Goal: Information Seeking & Learning: Learn about a topic

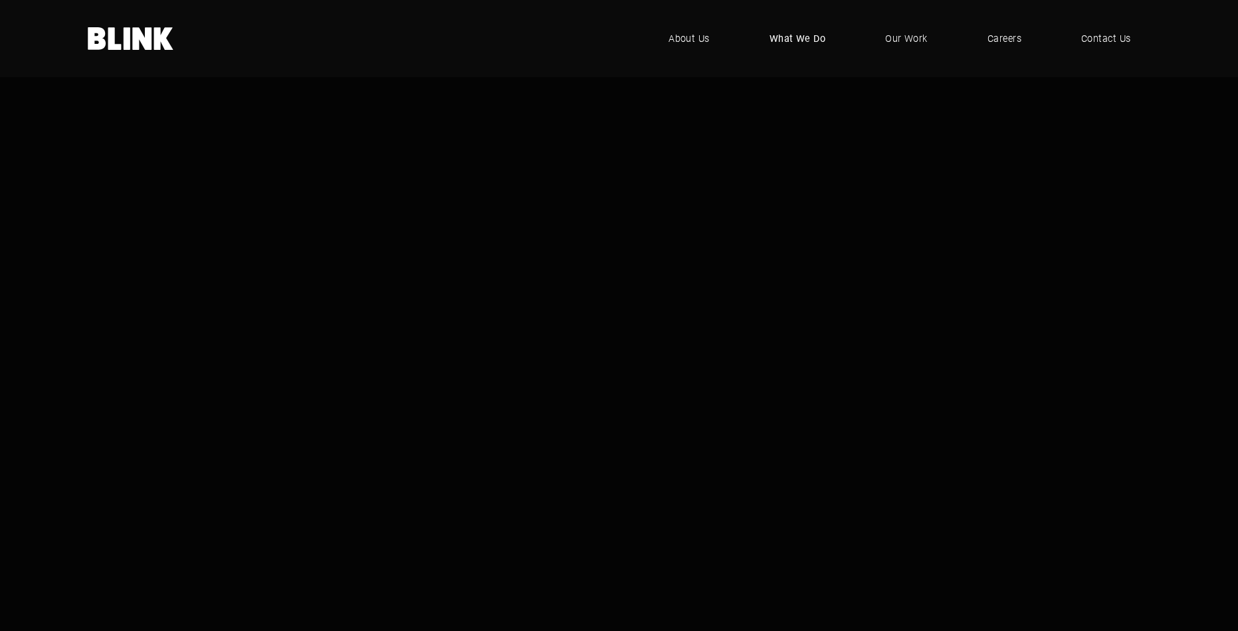
click at [801, 37] on span "What We Do" at bounding box center [798, 38] width 56 height 15
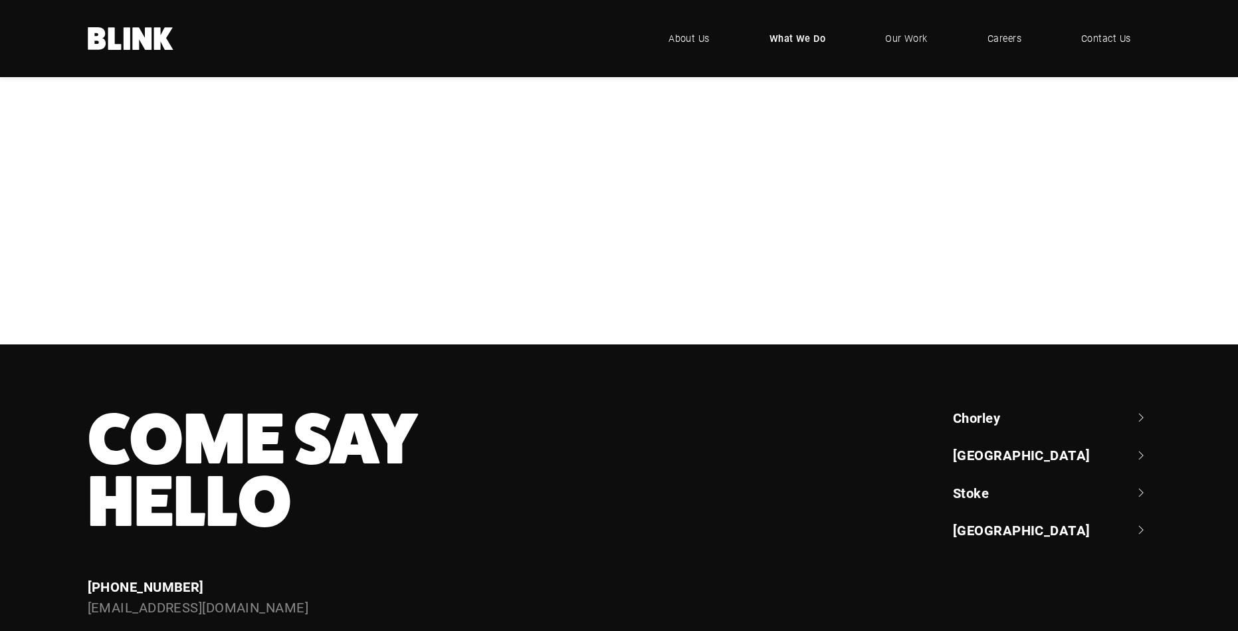
scroll to position [461, 0]
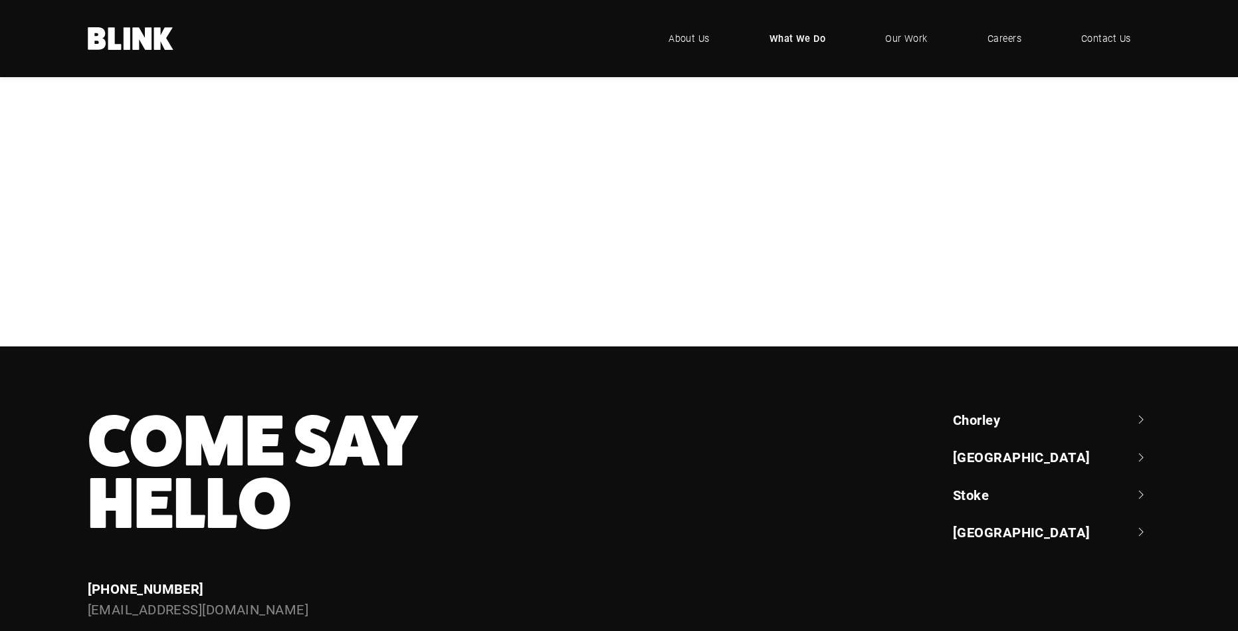
click at [0, 0] on div "Photography" at bounding box center [0, 0] width 0 height 0
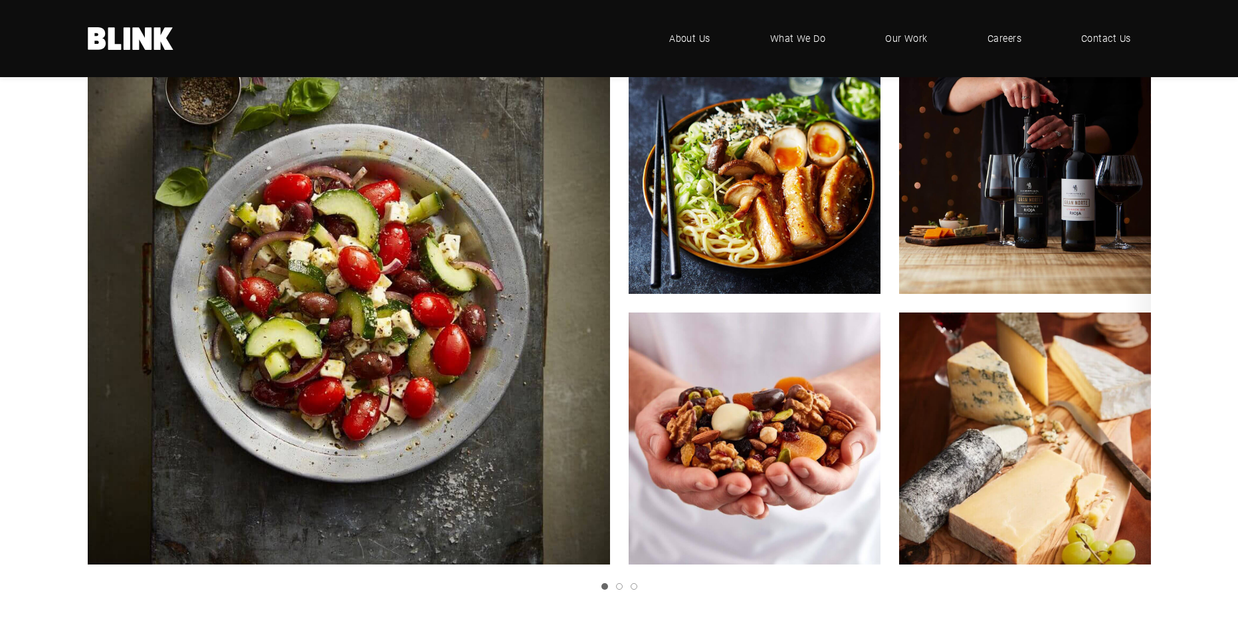
scroll to position [2337, 0]
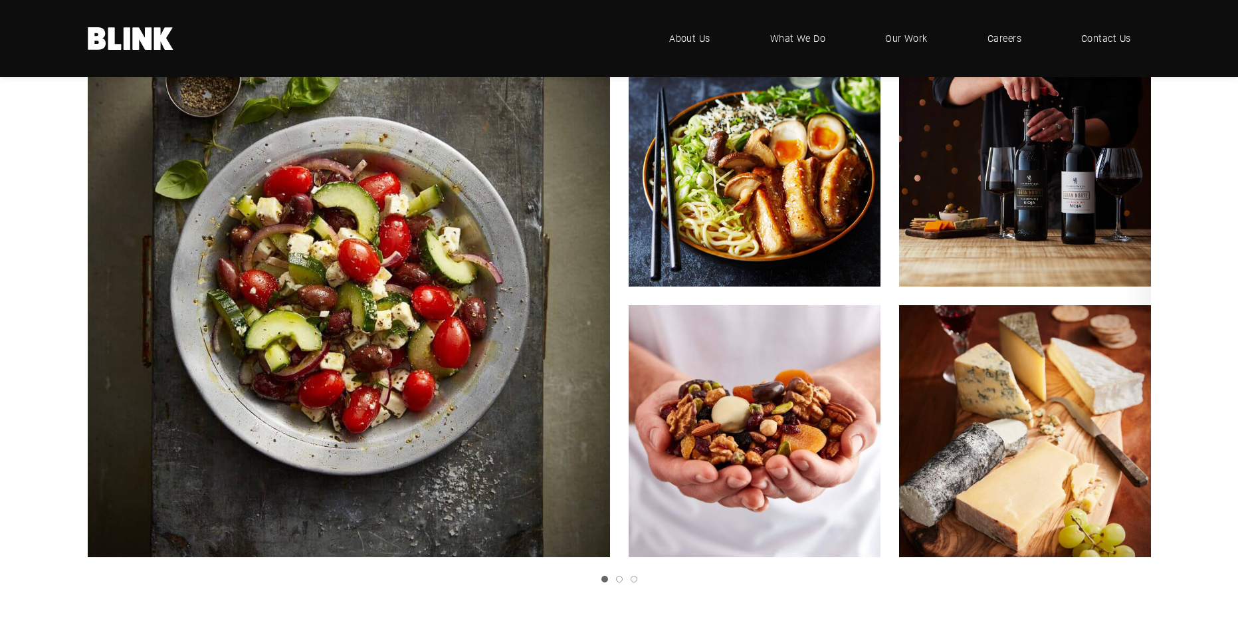
click at [0, 0] on icon "Next slide" at bounding box center [0, 0] width 0 height 0
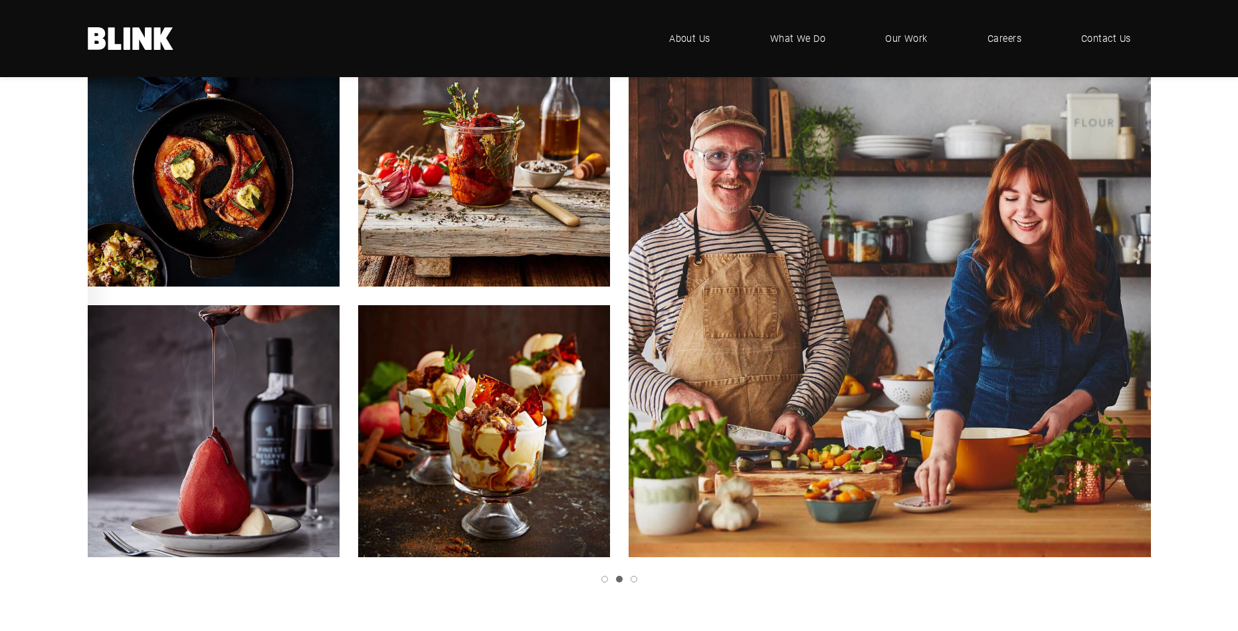
click at [0, 0] on icon "Next slide" at bounding box center [0, 0] width 0 height 0
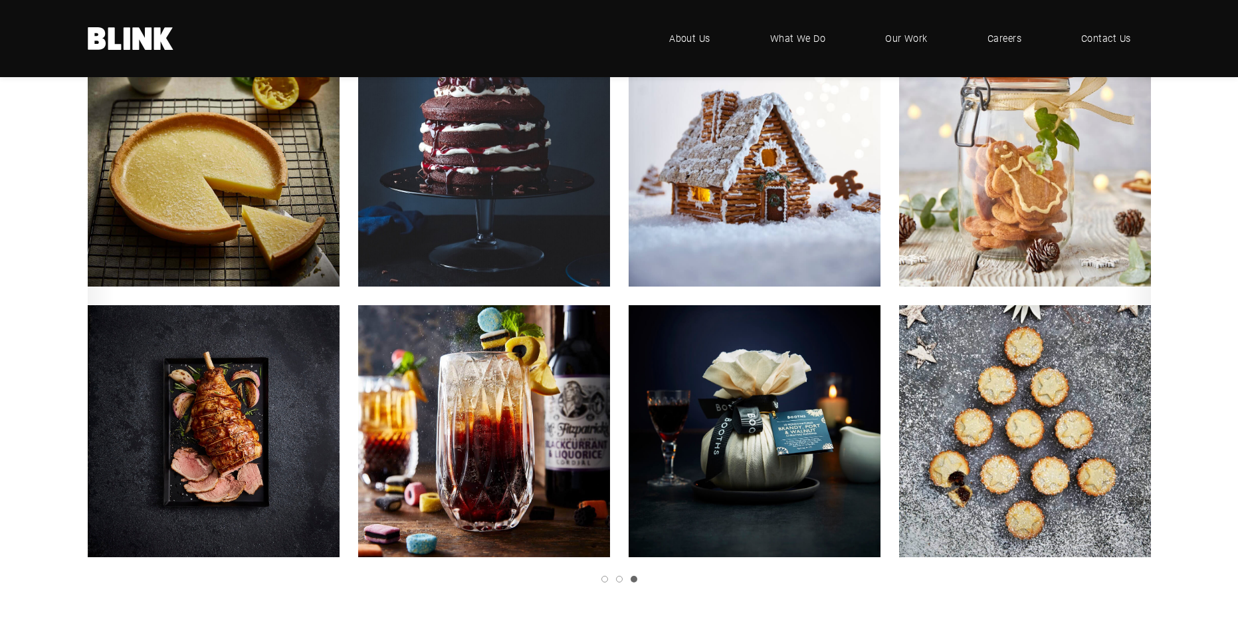
click at [0, 0] on icon "Next slide" at bounding box center [0, 0] width 0 height 0
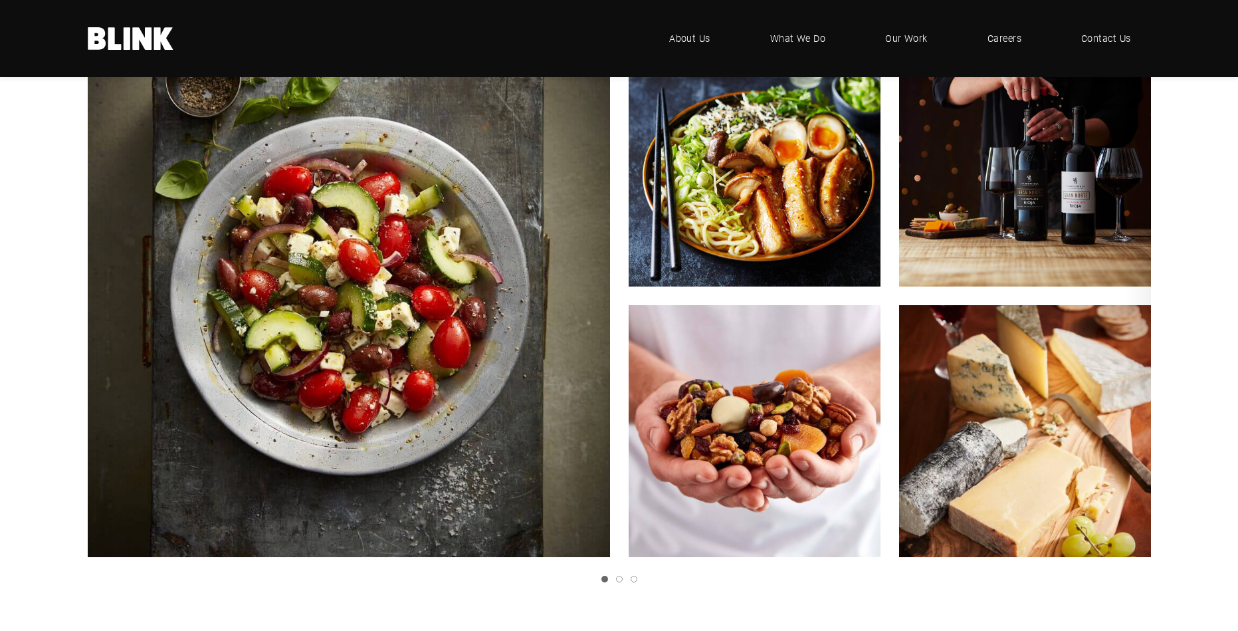
click at [1051, 357] on img "1 of 3" at bounding box center [1025, 430] width 277 height 277
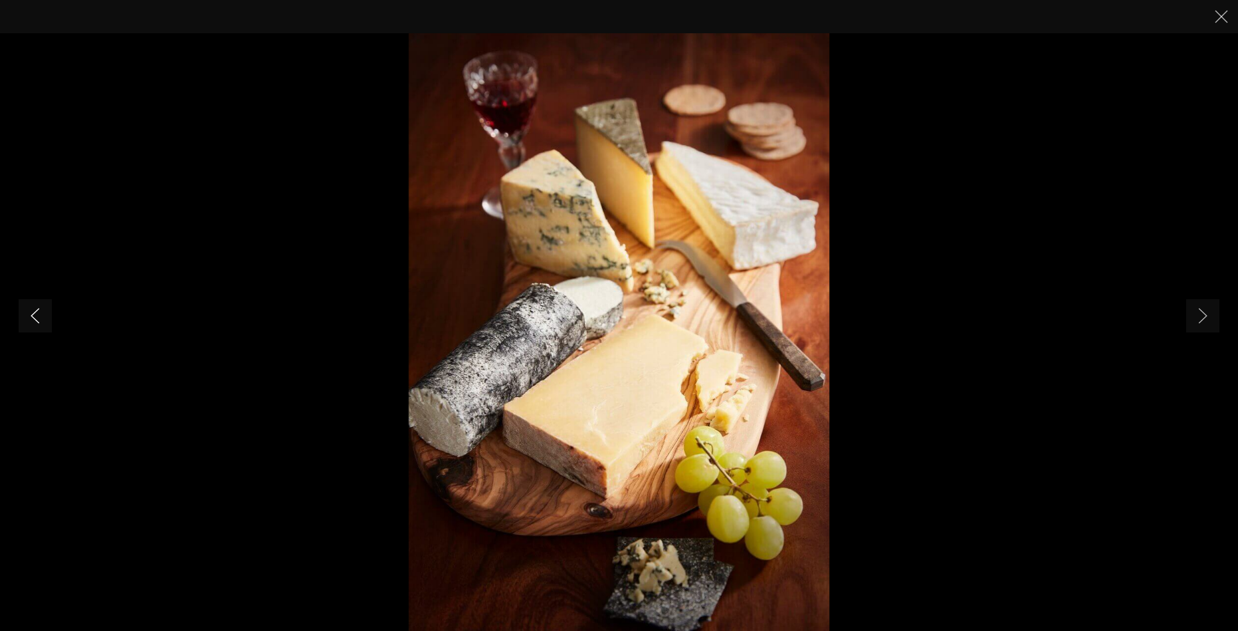
click at [36, 314] on icon "Previous slide" at bounding box center [35, 316] width 9 height 16
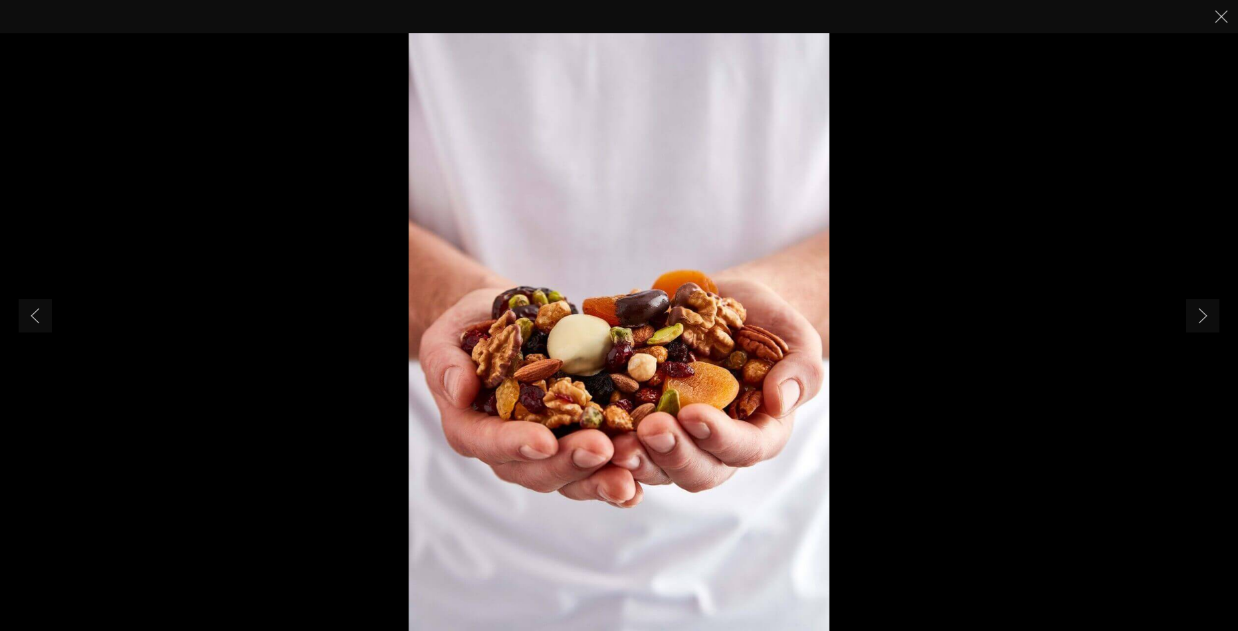
click at [1216, 17] on icon "Close" at bounding box center [1221, 16] width 13 height 13
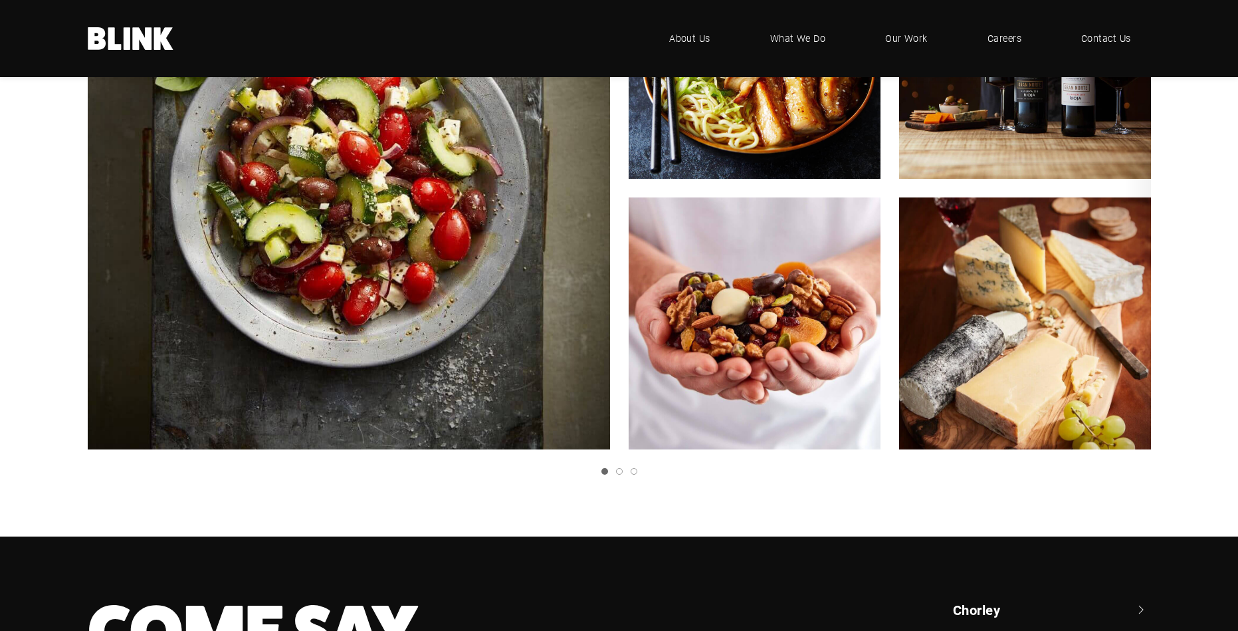
scroll to position [2413, 0]
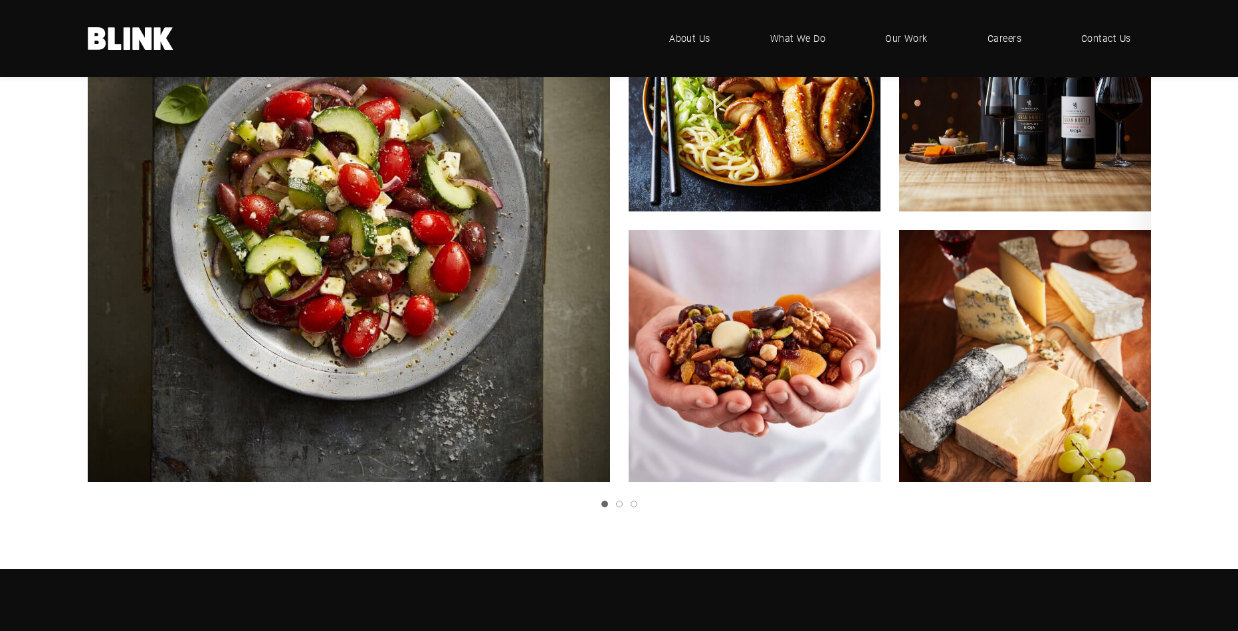
click at [0, 0] on link "Next slide" at bounding box center [0, 0] width 0 height 0
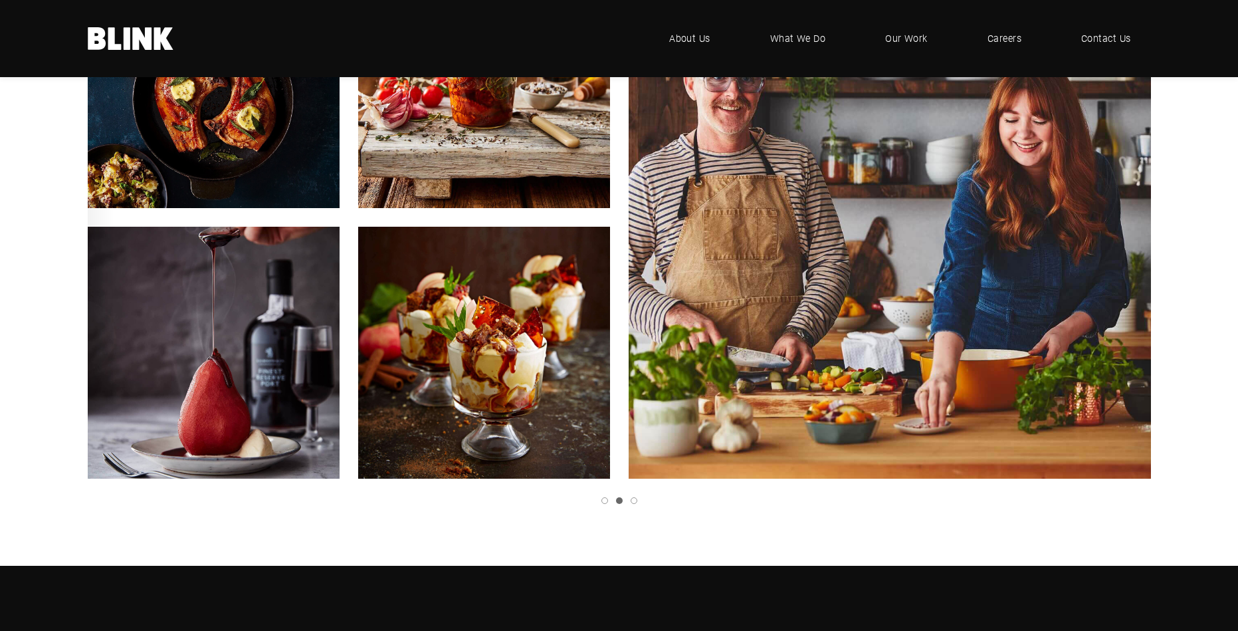
click at [0, 0] on icon "Next slide" at bounding box center [0, 0] width 0 height 0
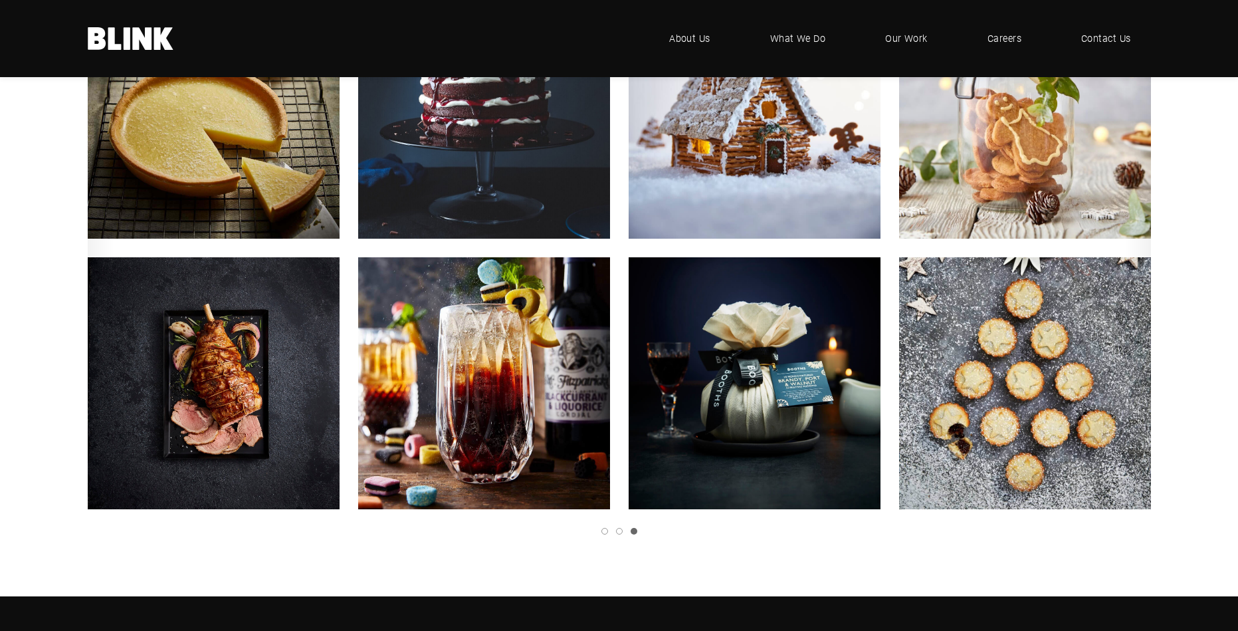
scroll to position [2305, 0]
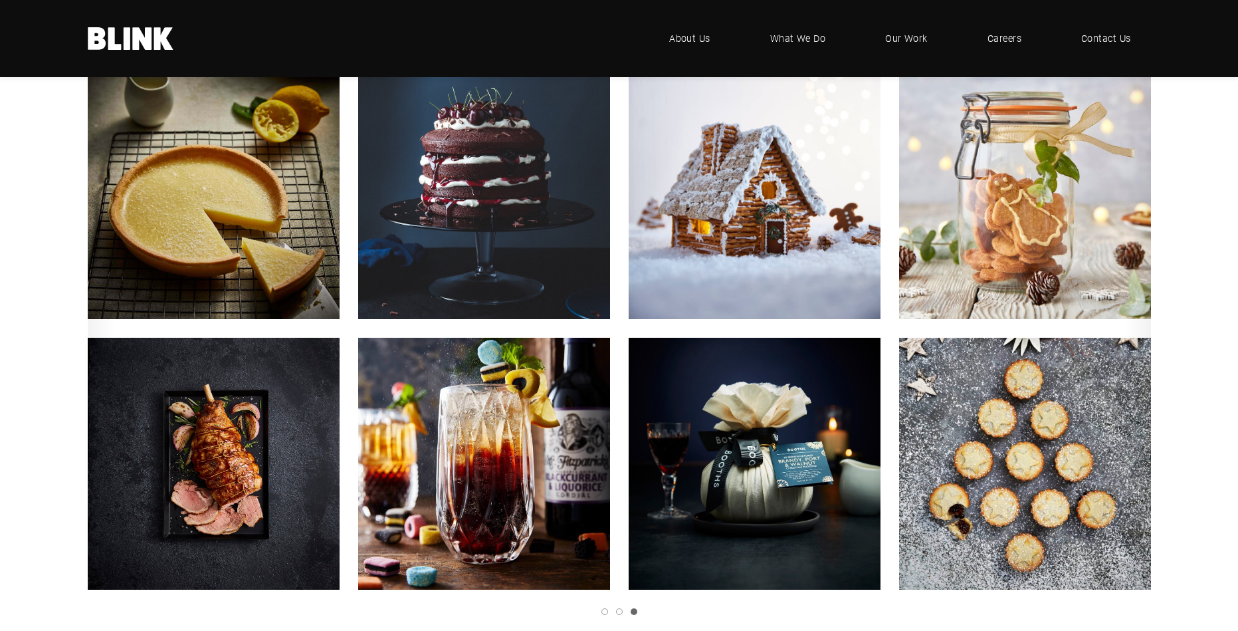
click at [0, 0] on icon "Next slide" at bounding box center [0, 0] width 0 height 0
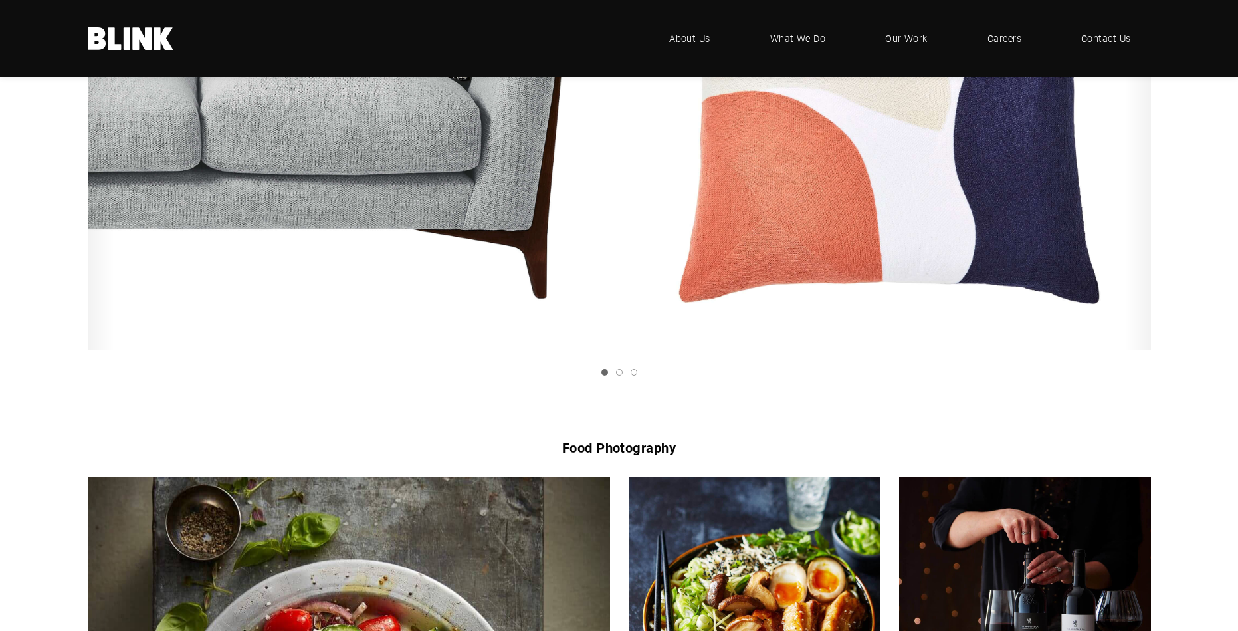
scroll to position [1892, 0]
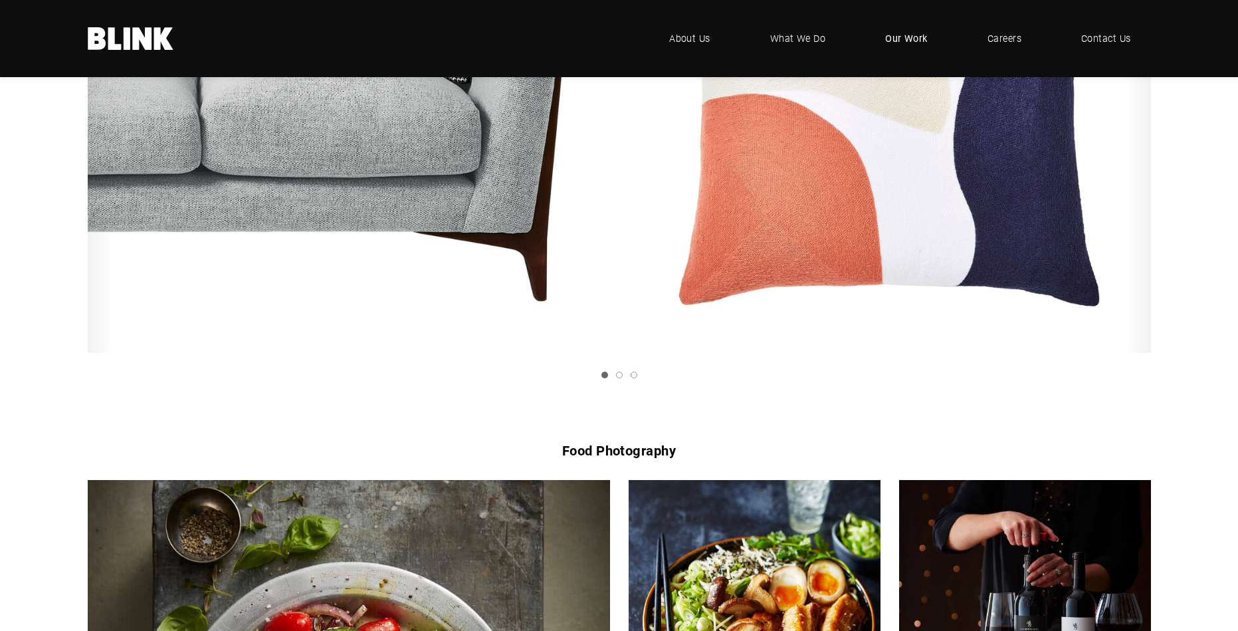
click at [894, 37] on span "Our Work" at bounding box center [906, 38] width 43 height 15
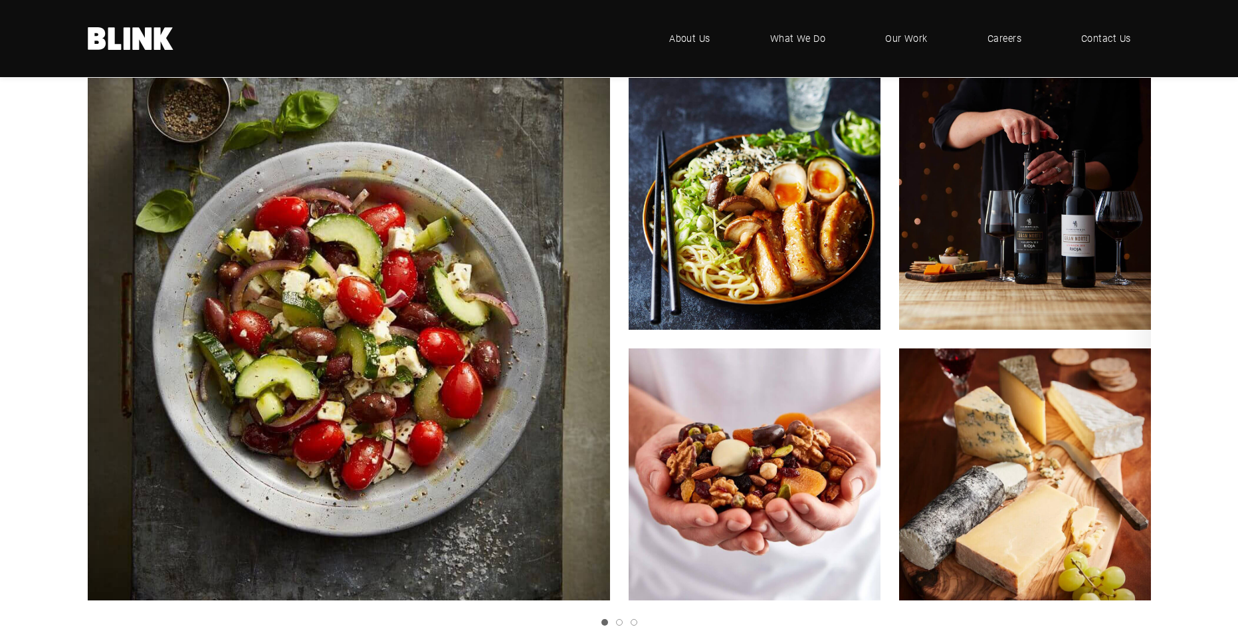
scroll to position [2282, 0]
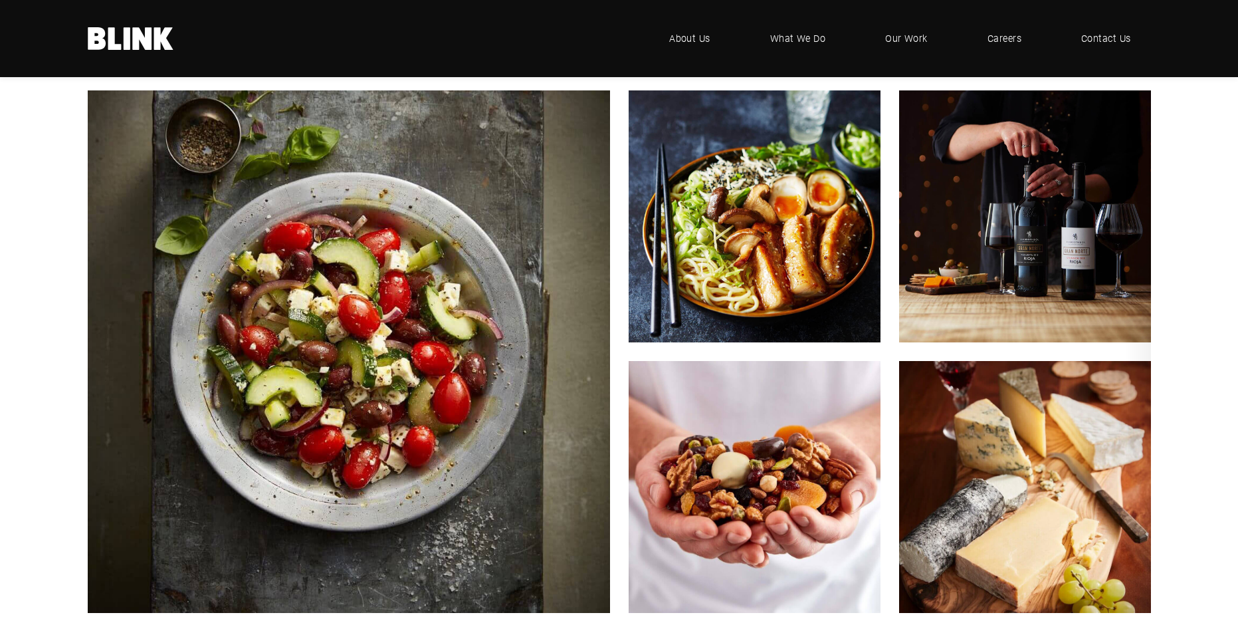
click at [0, 0] on link "Next slide" at bounding box center [0, 0] width 0 height 0
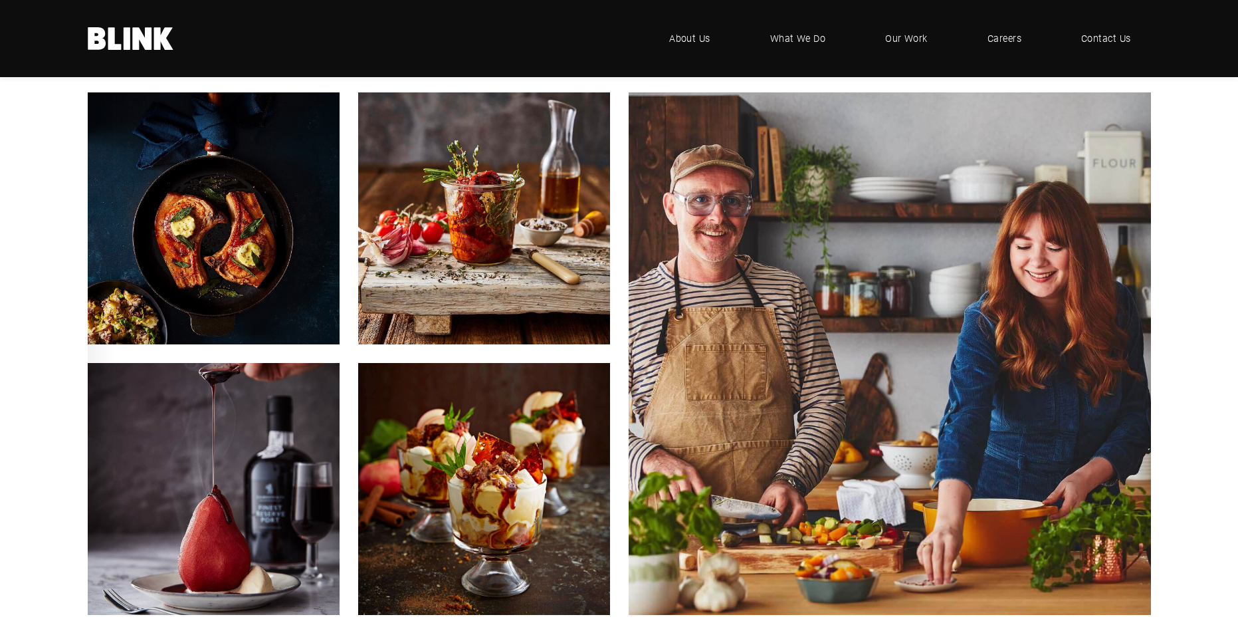
scroll to position [2282, 0]
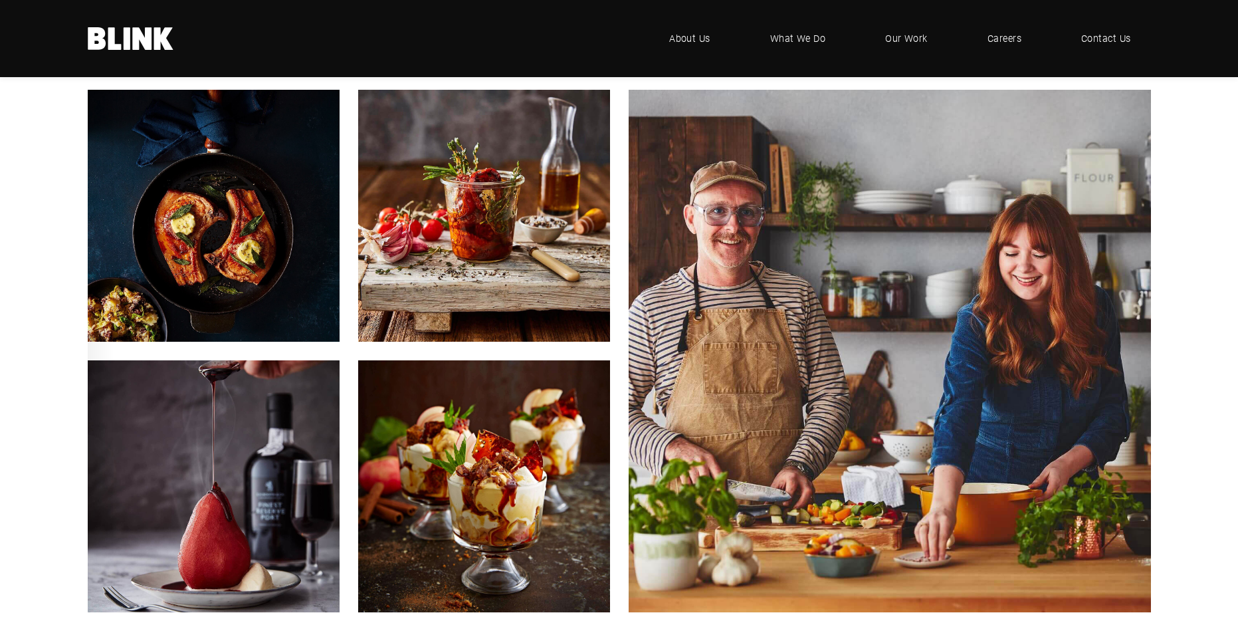
click at [0, 0] on icon "Next slide" at bounding box center [0, 0] width 0 height 0
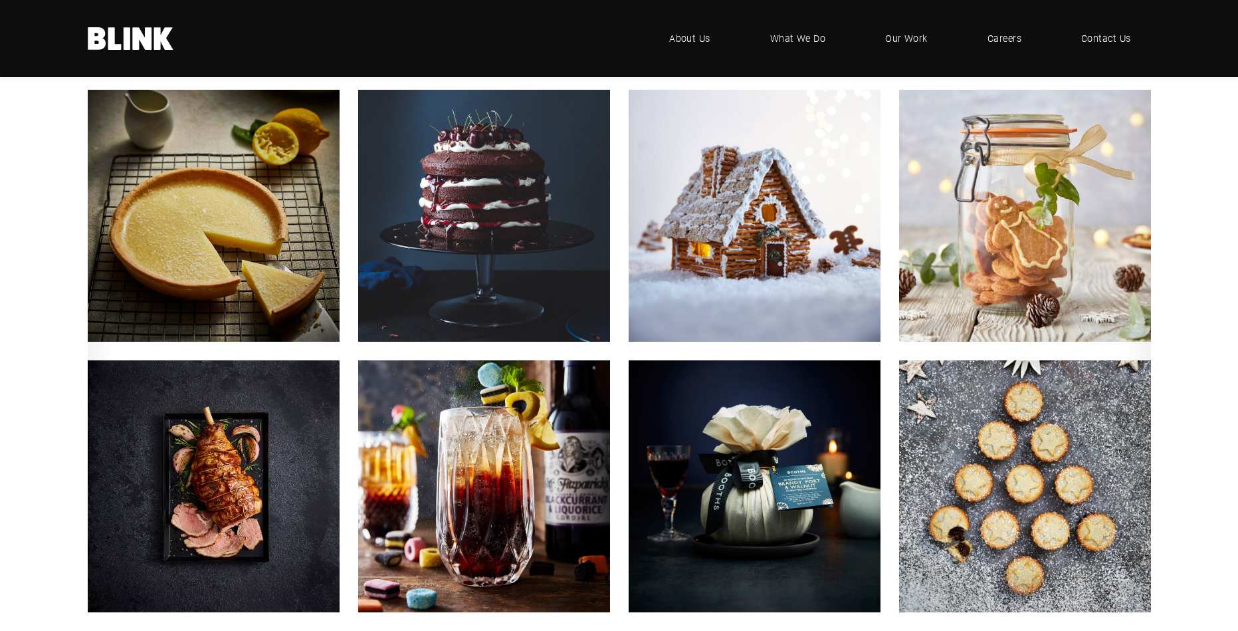
click at [0, 0] on polyline "Next slide" at bounding box center [0, 0] width 0 height 0
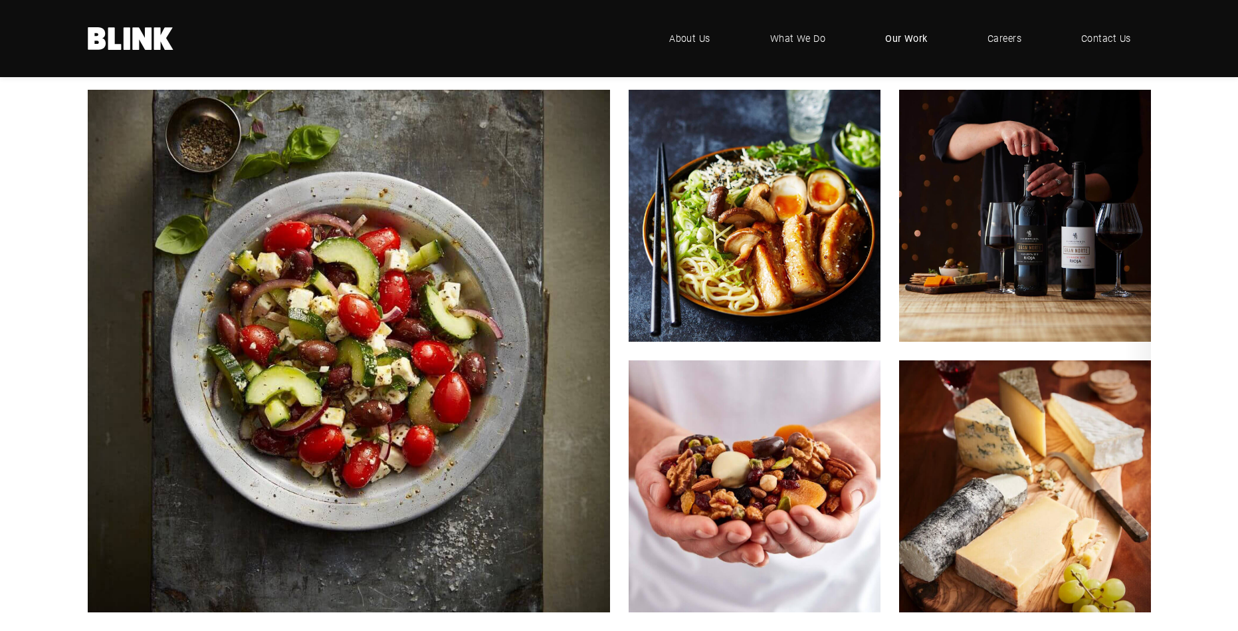
click at [907, 37] on span "Our Work" at bounding box center [906, 38] width 43 height 15
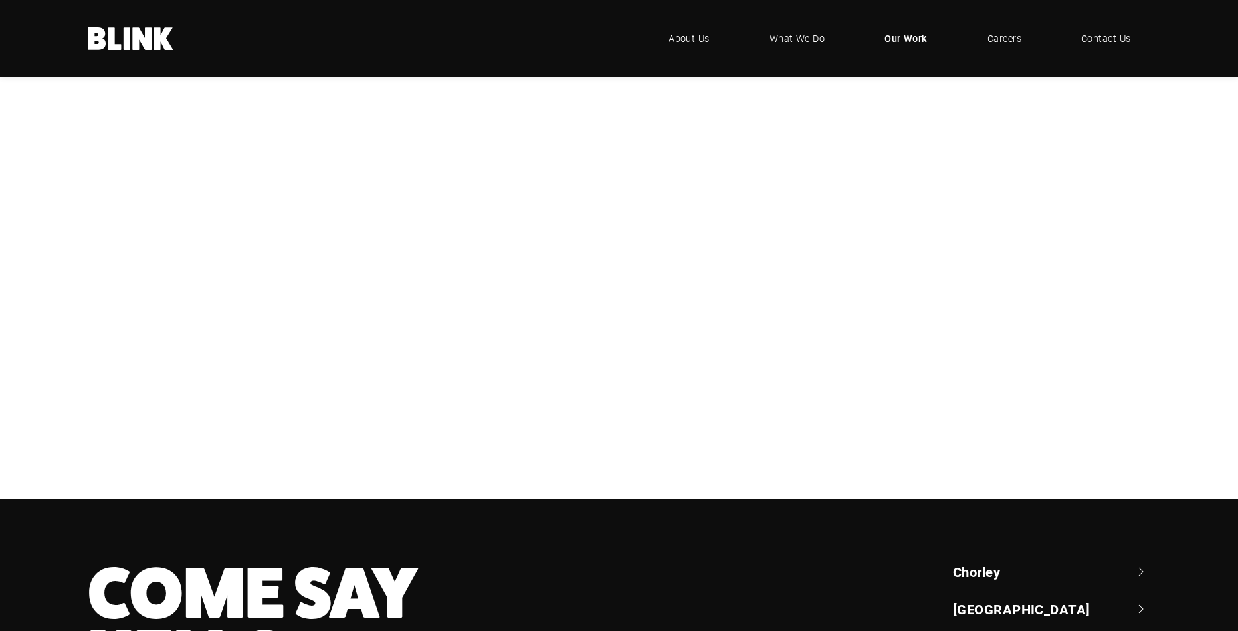
scroll to position [294, 0]
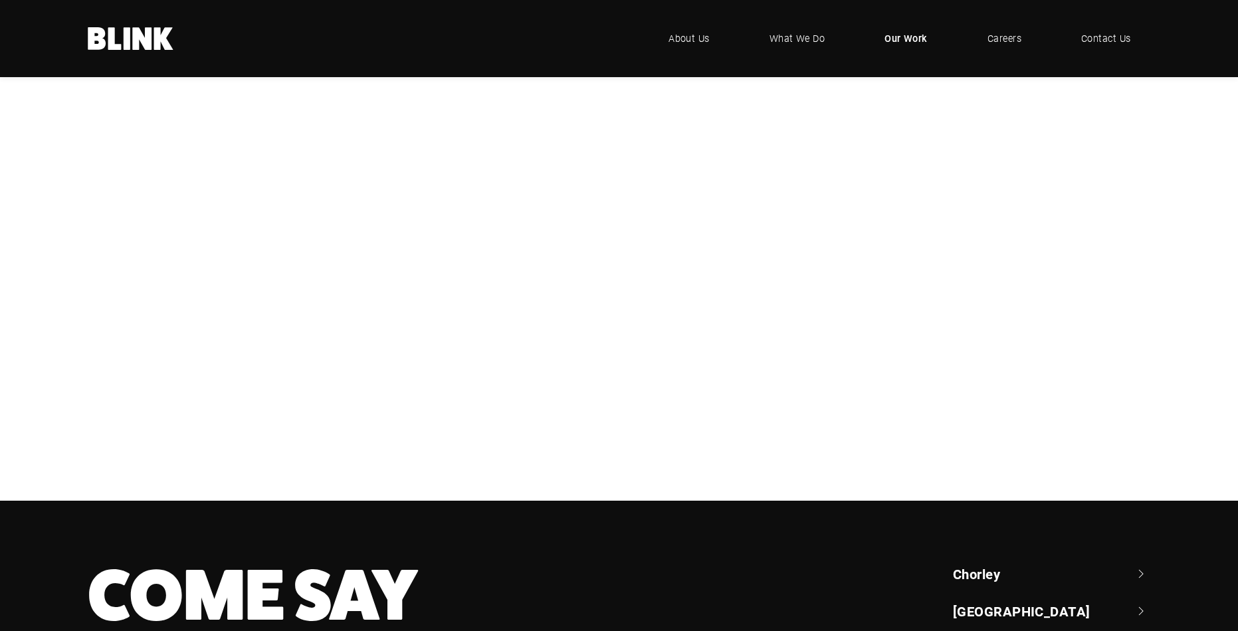
click at [0, 0] on div "Booths" at bounding box center [0, 0] width 0 height 0
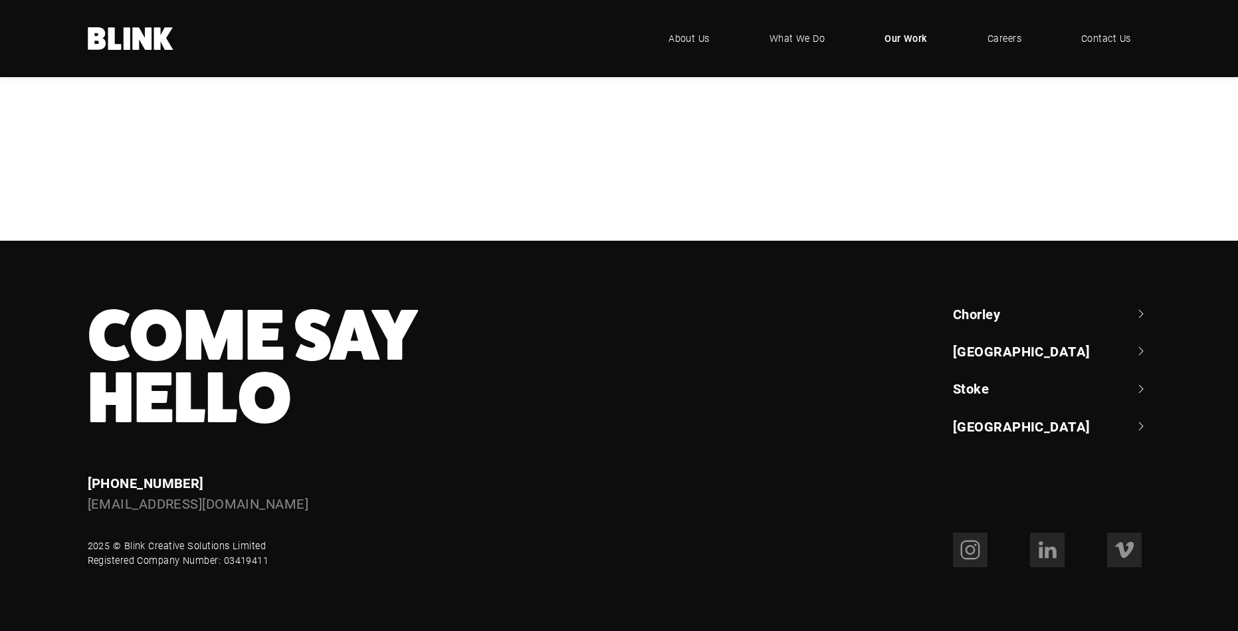
scroll to position [663, 0]
click at [0, 0] on div "Cottage Delight" at bounding box center [0, 0] width 0 height 0
